Goal: Check status: Check status

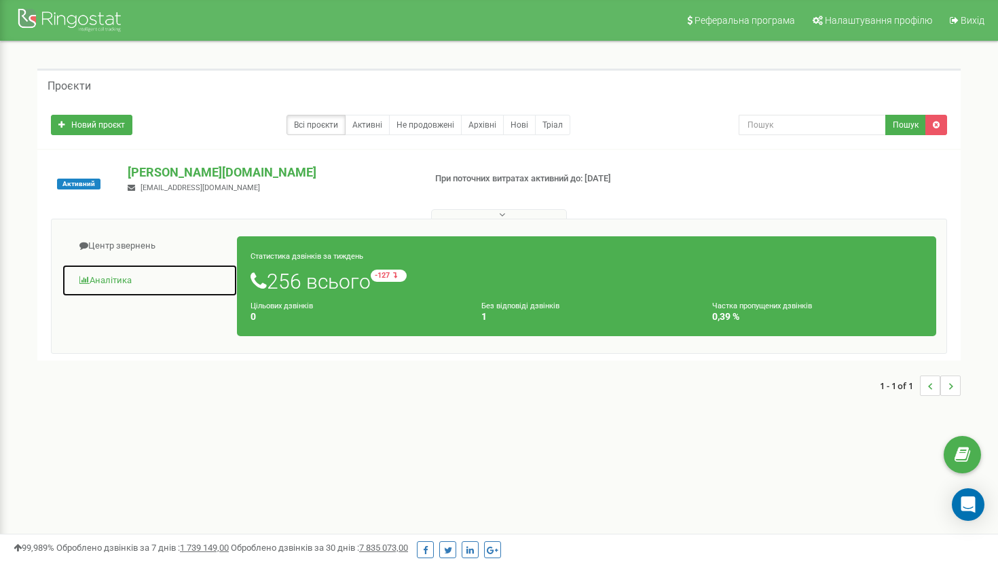
click at [121, 285] on link "Аналiтика" at bounding box center [150, 280] width 176 height 33
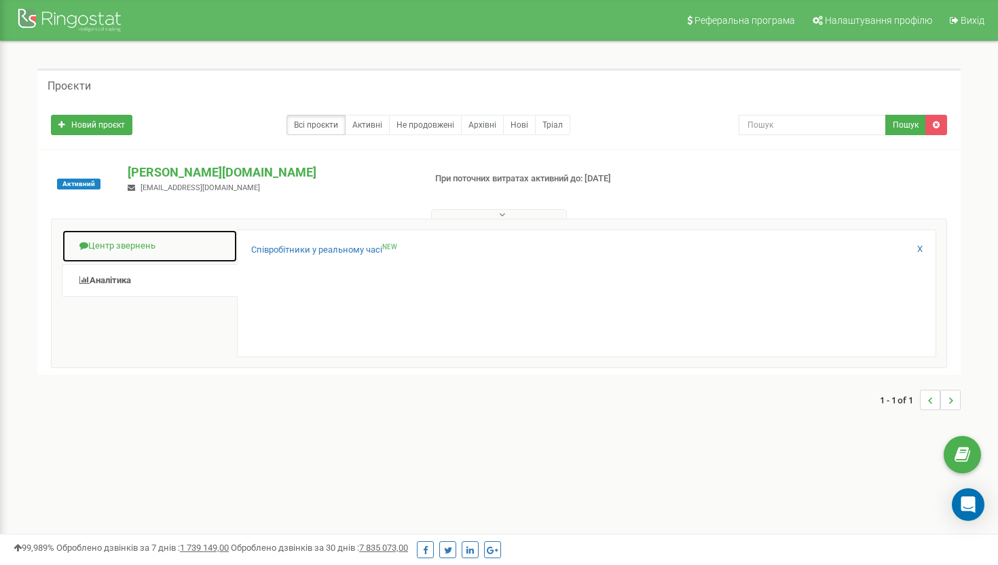
click at [122, 246] on link "Центр звернень" at bounding box center [150, 245] width 176 height 33
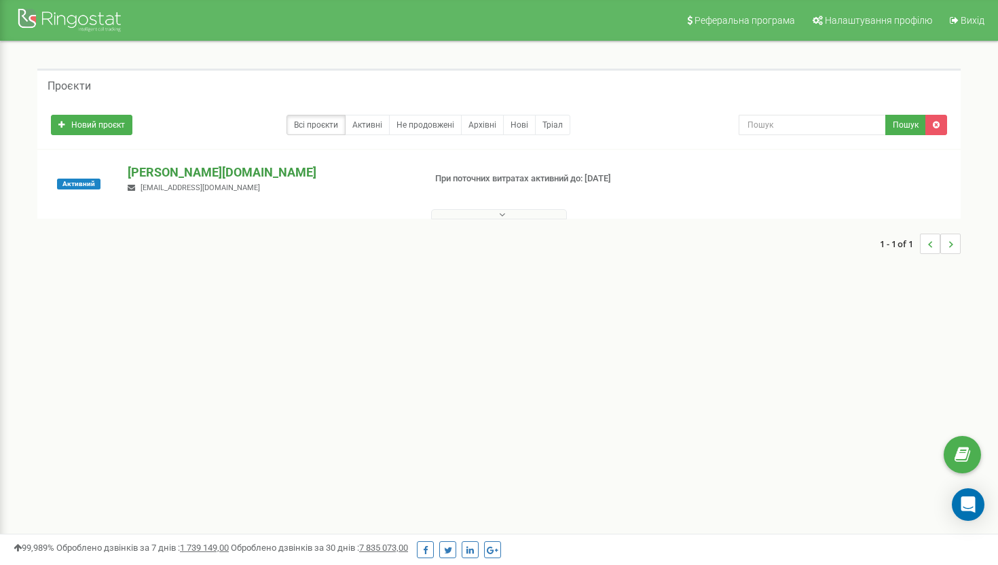
click at [152, 171] on p "[PERSON_NAME][DOMAIN_NAME]" at bounding box center [270, 173] width 285 height 18
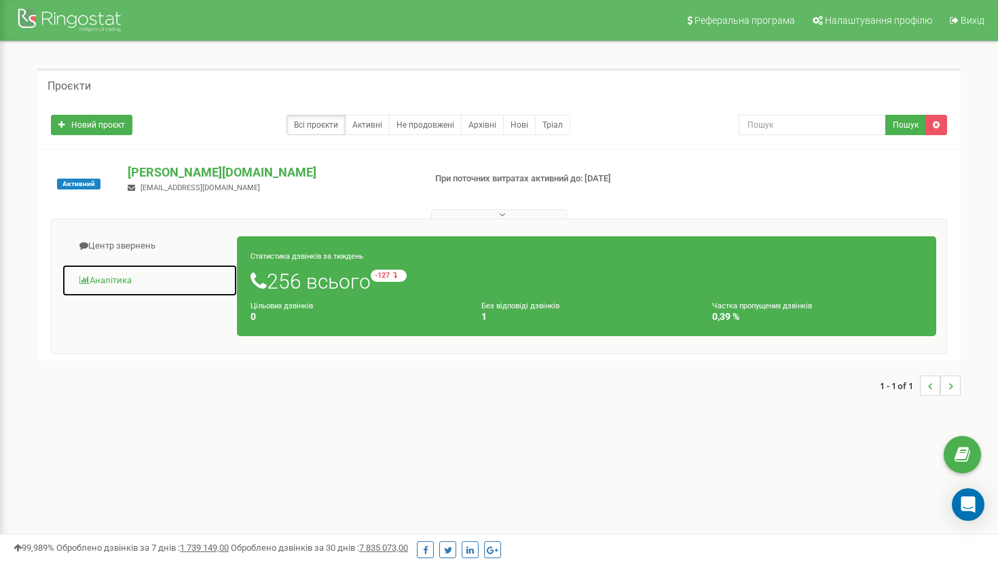
click at [130, 286] on link "Аналiтика" at bounding box center [150, 280] width 176 height 33
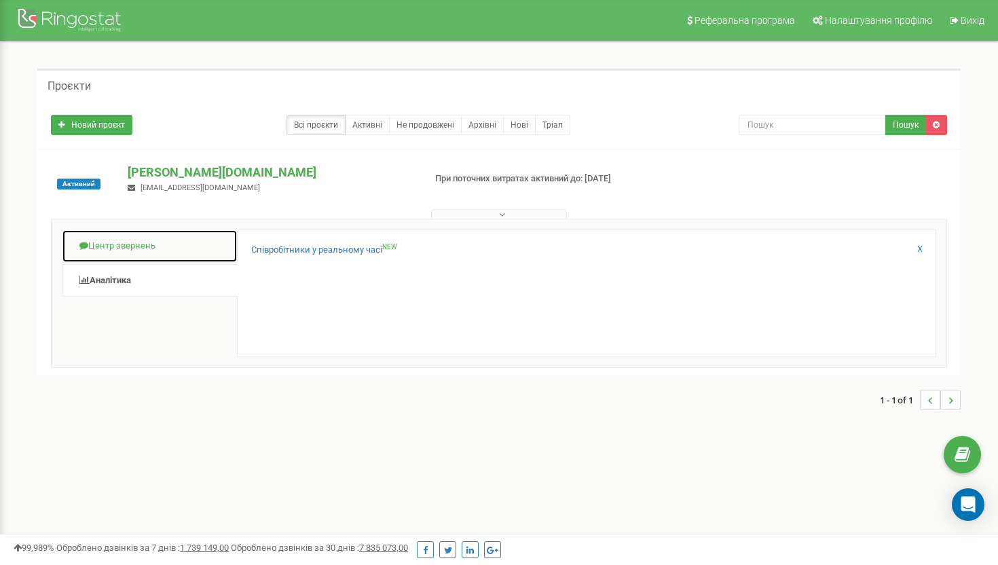
click at [139, 243] on link "Центр звернень" at bounding box center [150, 245] width 176 height 33
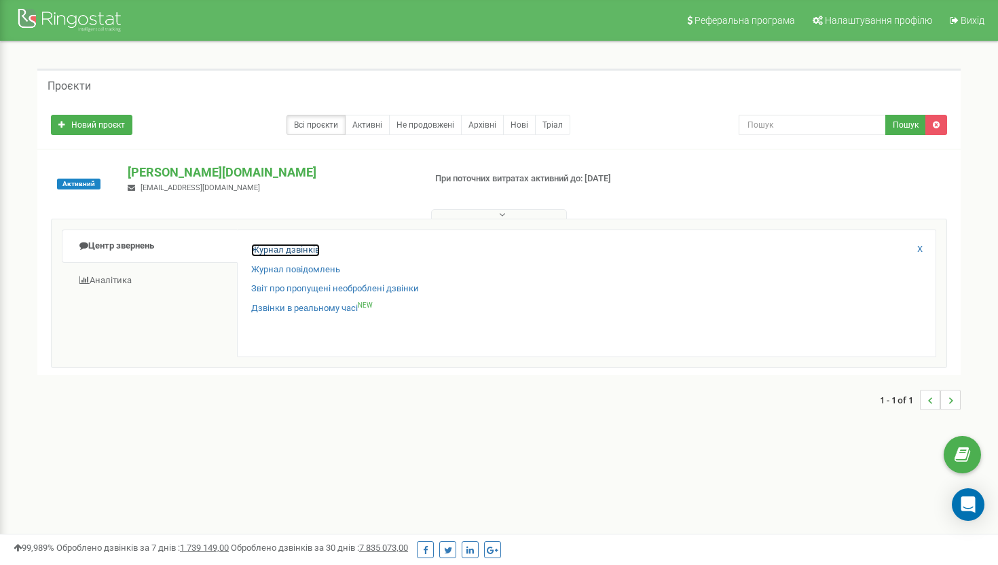
click at [305, 250] on link "Журнал дзвінків" at bounding box center [285, 250] width 69 height 13
click at [305, 242] on div "Журнал дзвінків Журнал повідомлень Звіт про пропущені необроблені дзвінки Дзвін…" at bounding box center [586, 293] width 699 height 128
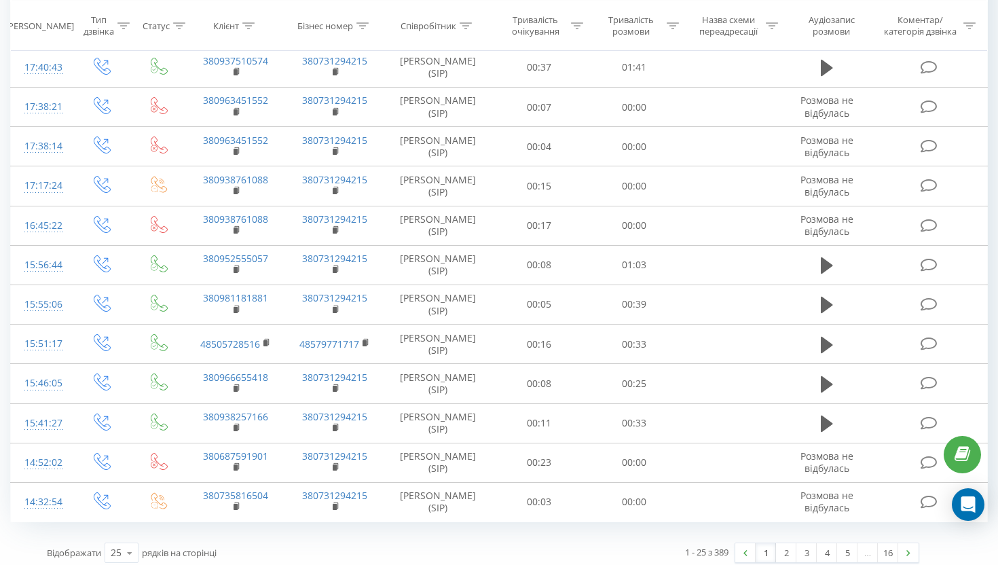
scroll to position [677, 0]
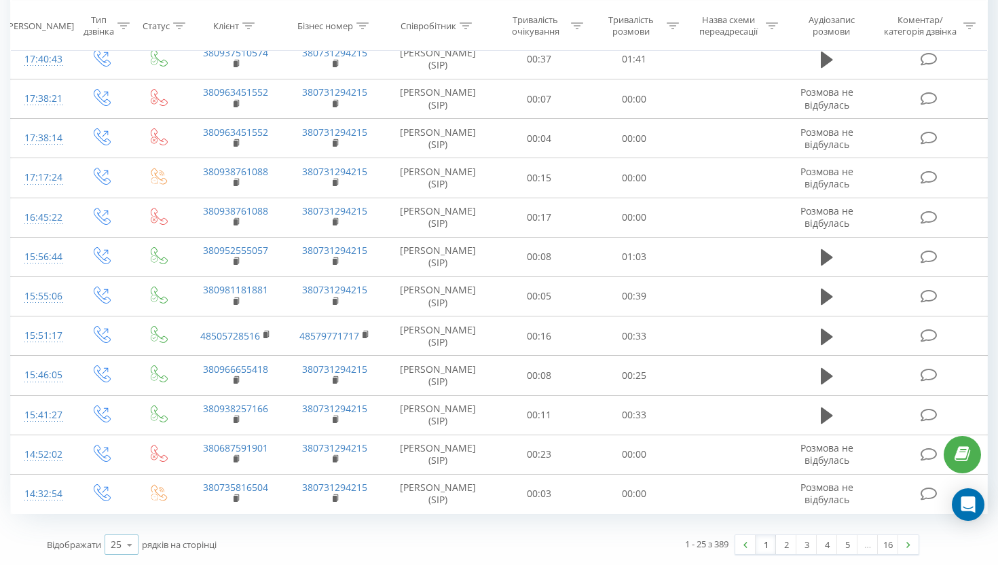
click at [123, 550] on icon at bounding box center [129, 544] width 20 height 26
click at [129, 502] on div "50" at bounding box center [121, 505] width 33 height 20
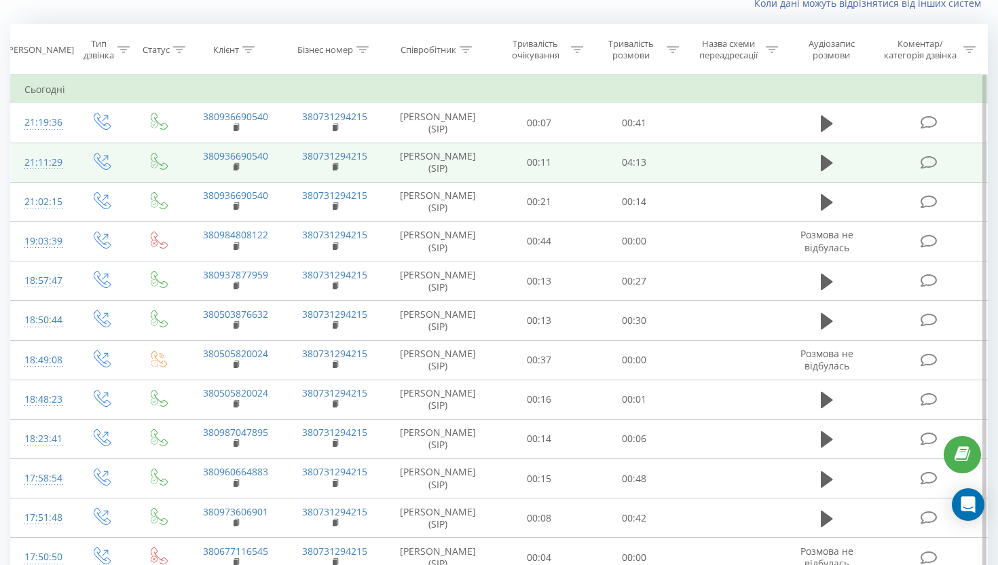
scroll to position [79, 0]
